Goal: Task Accomplishment & Management: Use online tool/utility

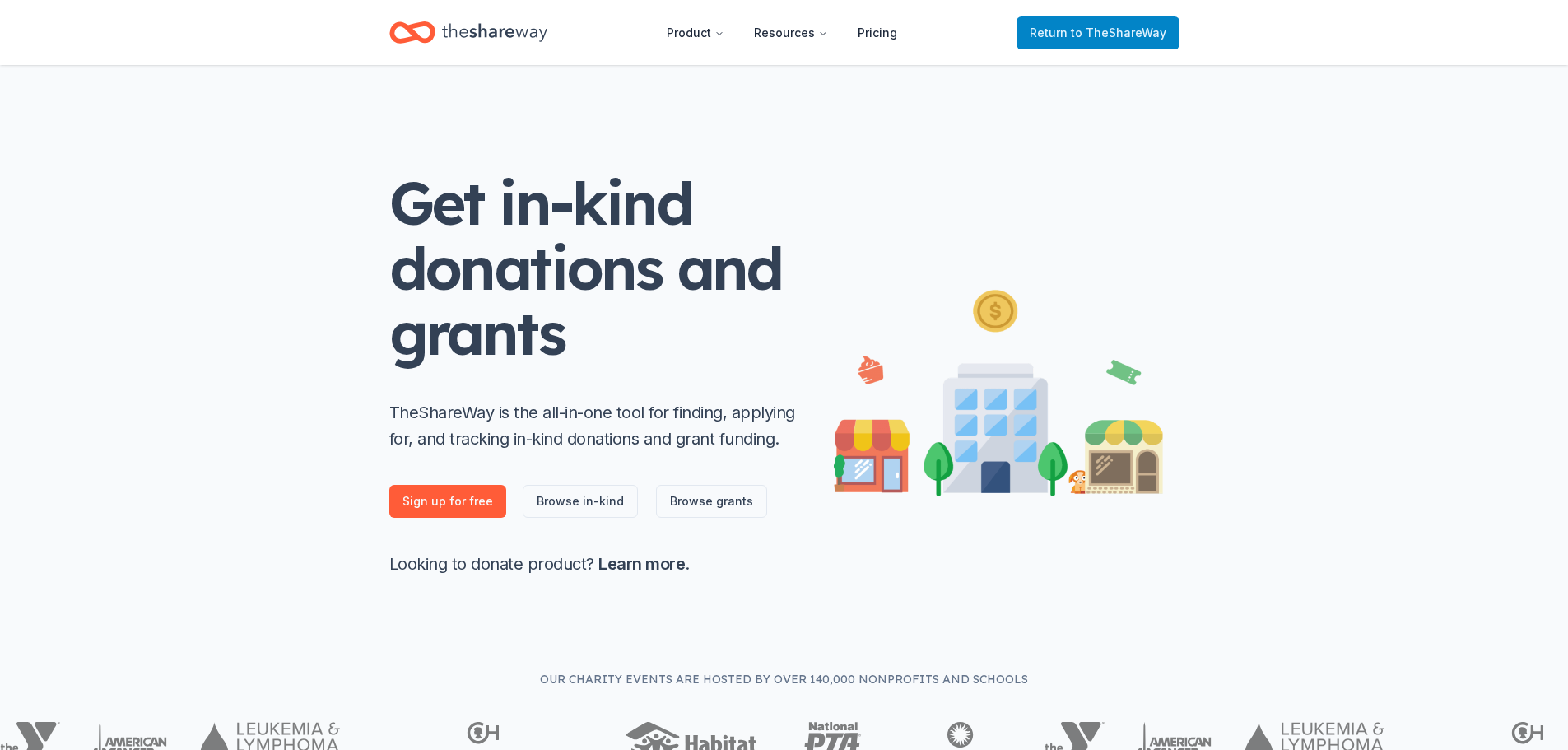
click at [1072, 30] on span "Return to TheShareWay" at bounding box center [1098, 32] width 137 height 20
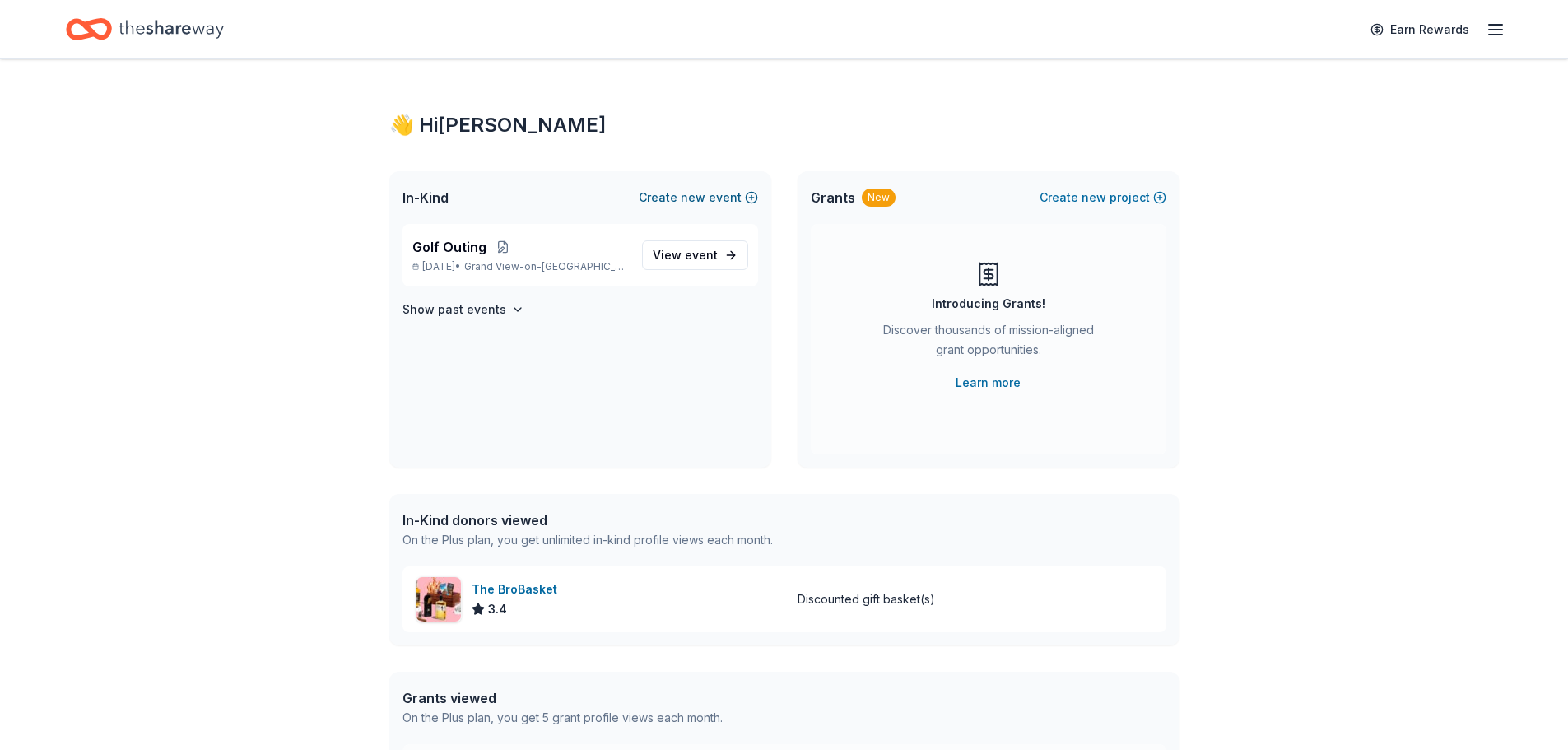
click at [712, 190] on button "Create new event" at bounding box center [698, 197] width 120 height 20
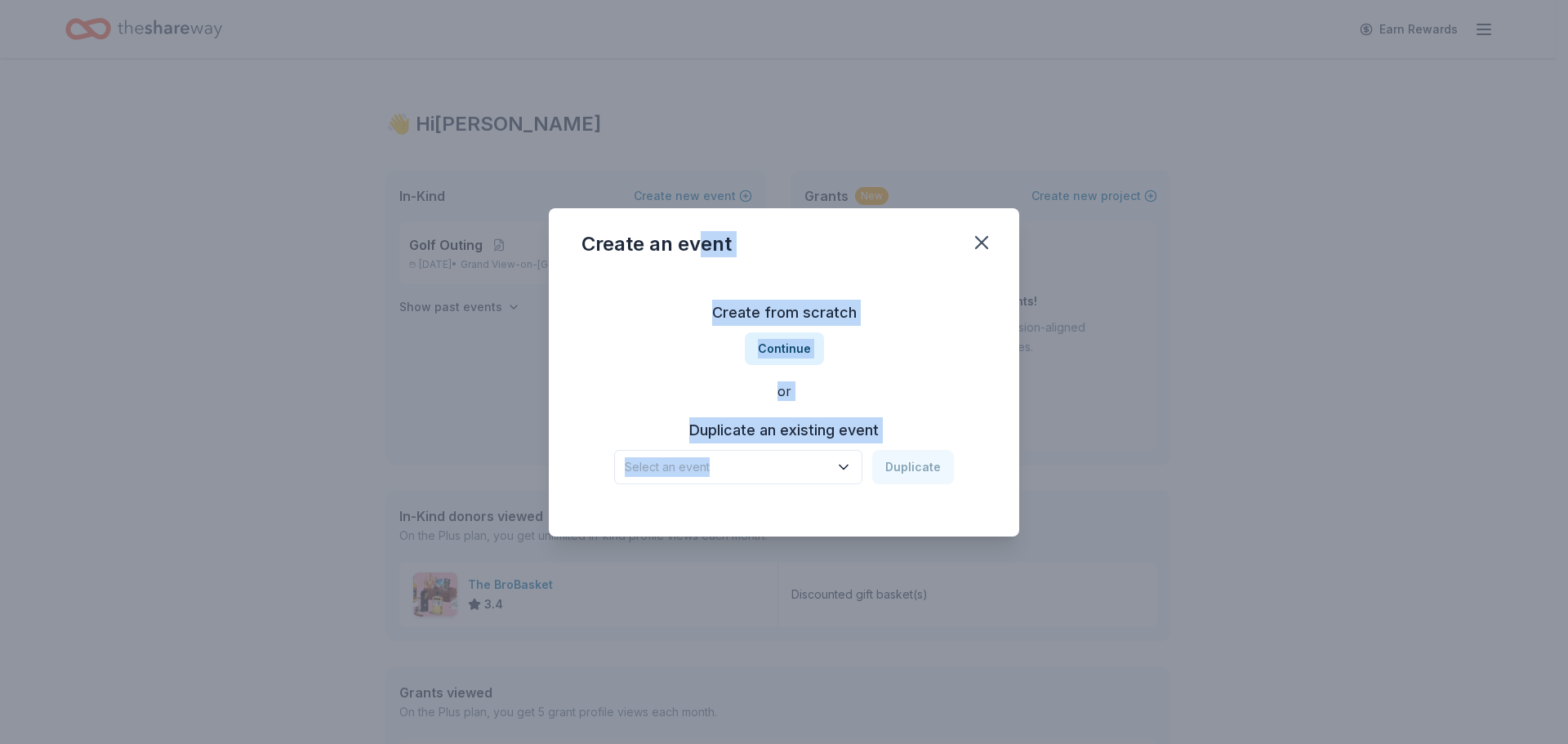
drag, startPoint x: 706, startPoint y: 189, endPoint x: 842, endPoint y: 469, distance: 311.3
click at [842, 469] on div "Create an event Create from scratch Continue or Duplicate an existing event Sel…" at bounding box center [784, 372] width 1568 height 744
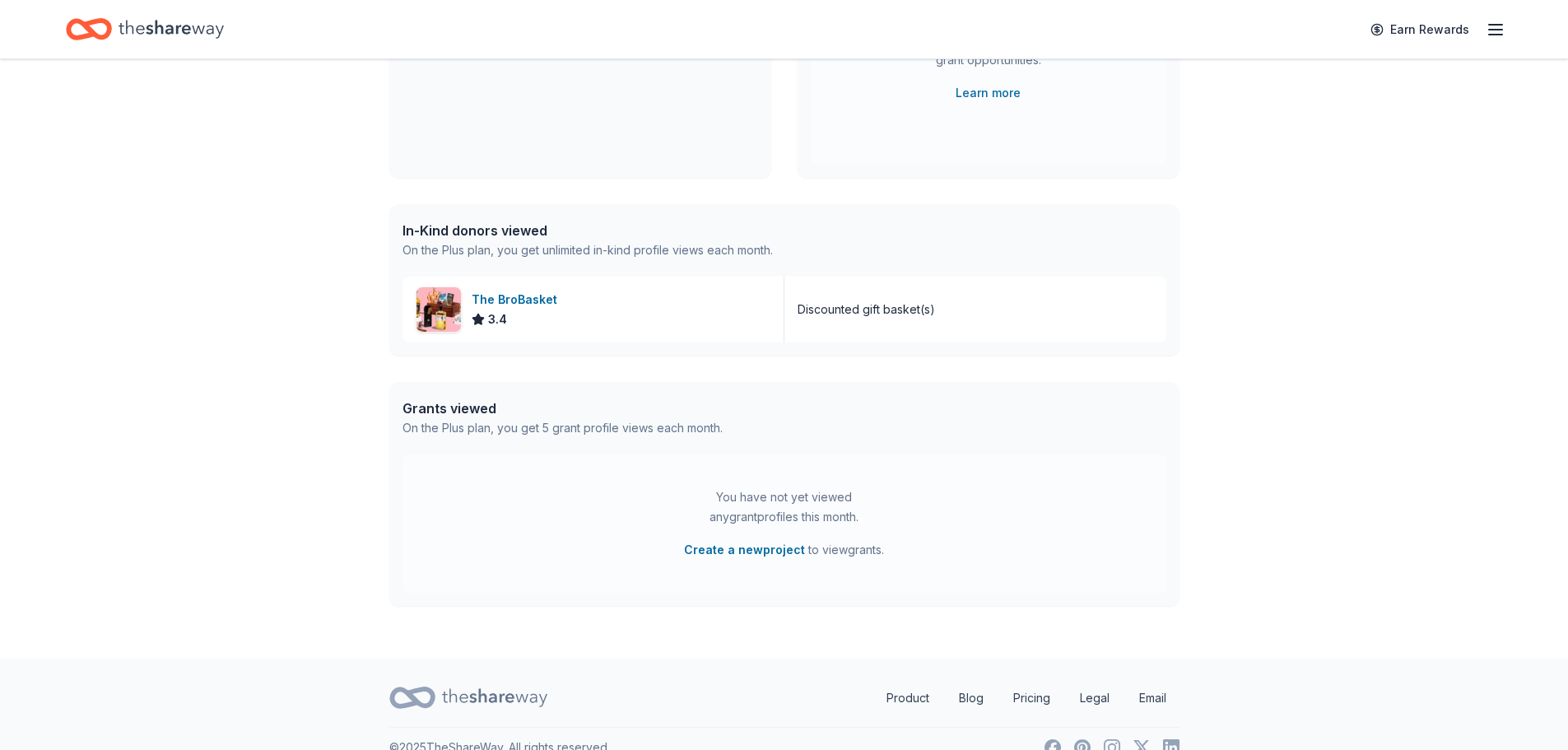
scroll to position [291, 0]
click at [440, 304] on img at bounding box center [438, 308] width 45 height 45
